Goal: Download file/media

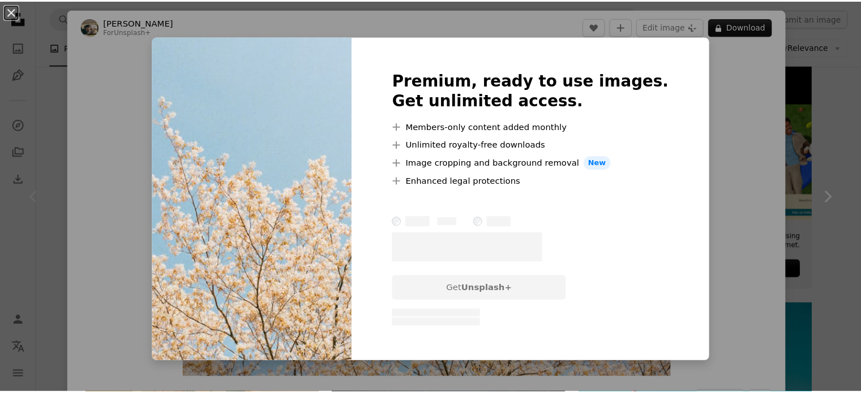
scroll to position [0, 128]
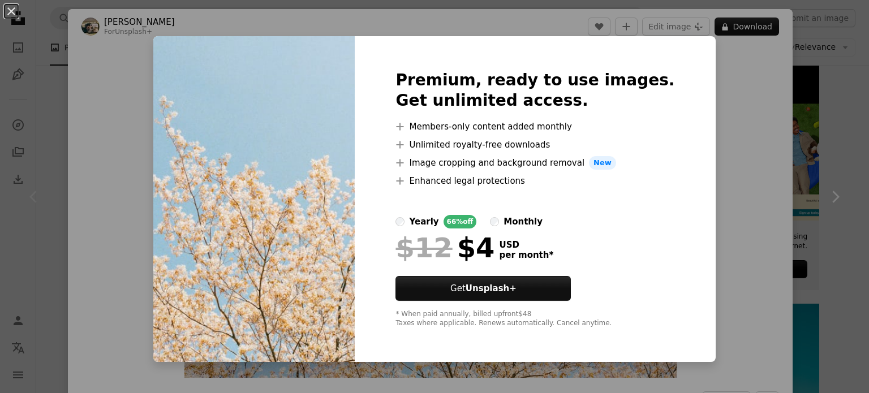
click at [97, 59] on div "An X shape Premium, ready to use images. Get unlimited access. A plus sign Memb…" at bounding box center [434, 196] width 869 height 393
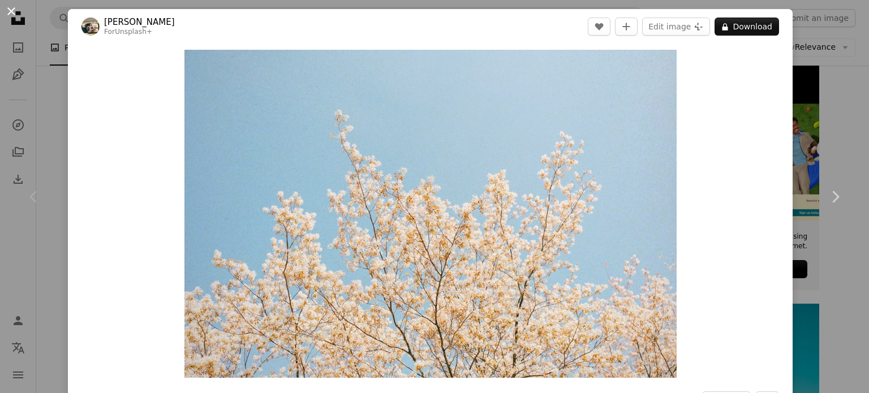
click at [11, 16] on button "An X shape" at bounding box center [12, 12] width 14 height 14
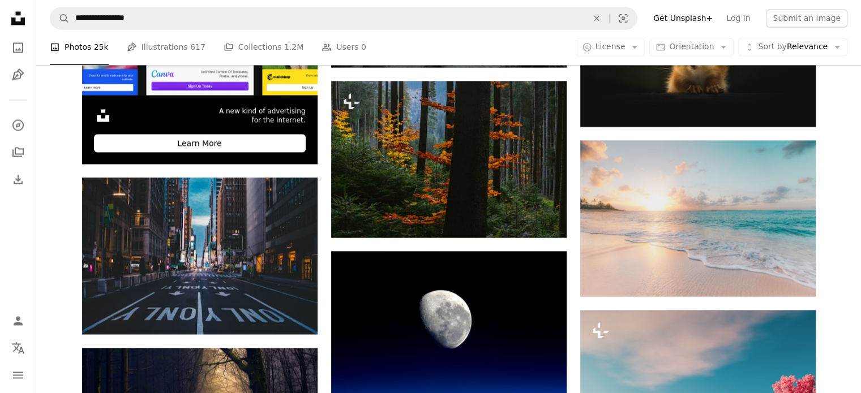
scroll to position [1929, 0]
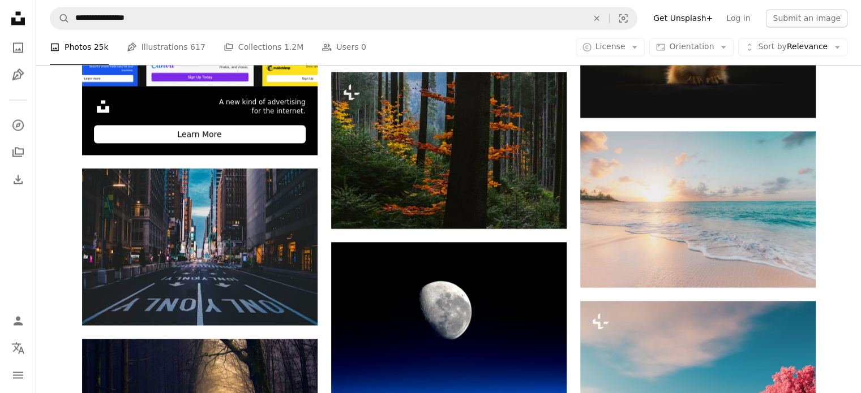
click at [710, 57] on div "A photo Photos 25k Pen Tool Illustrations 617 A stack of folders Collections 1.…" at bounding box center [448, 47] width 797 height 36
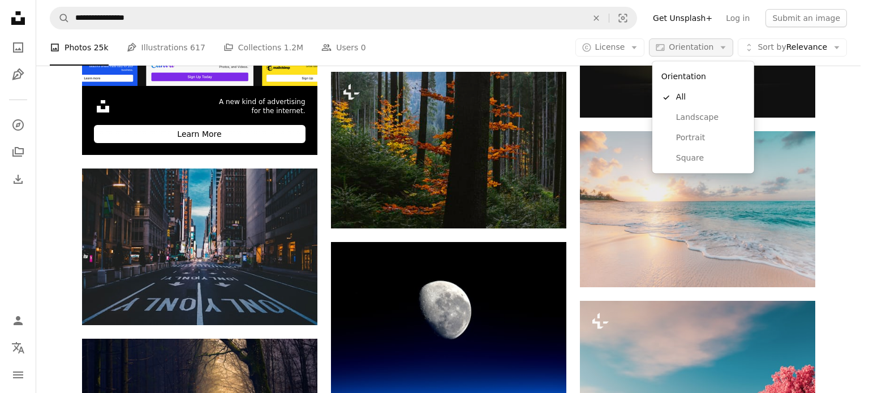
click at [708, 55] on button "Aspect ratio Orientation Arrow down" at bounding box center [691, 47] width 84 height 18
click at [703, 121] on span "Landscape" at bounding box center [710, 117] width 69 height 11
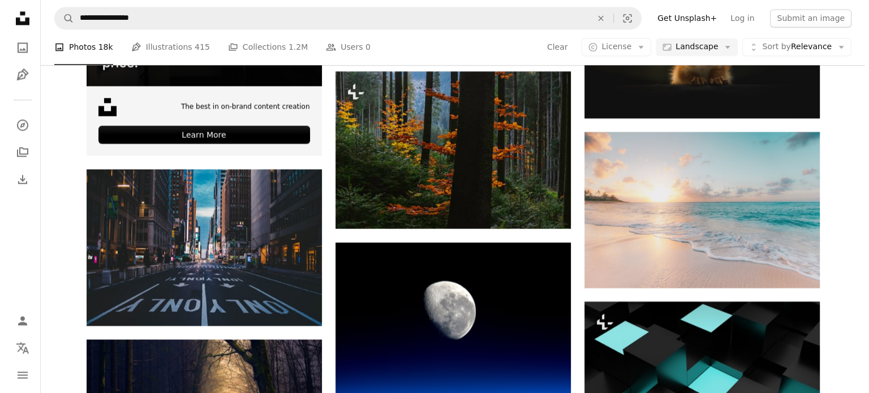
scroll to position [2983, 0]
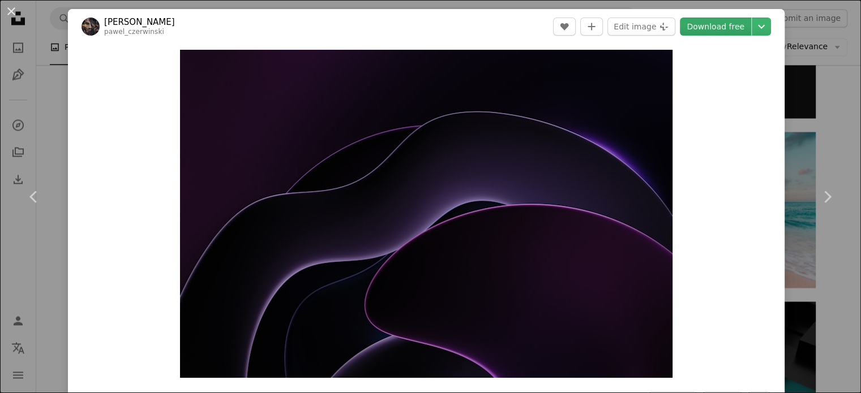
click at [734, 20] on link "Download free" at bounding box center [715, 27] width 71 height 18
